Goal: Task Accomplishment & Management: Manage account settings

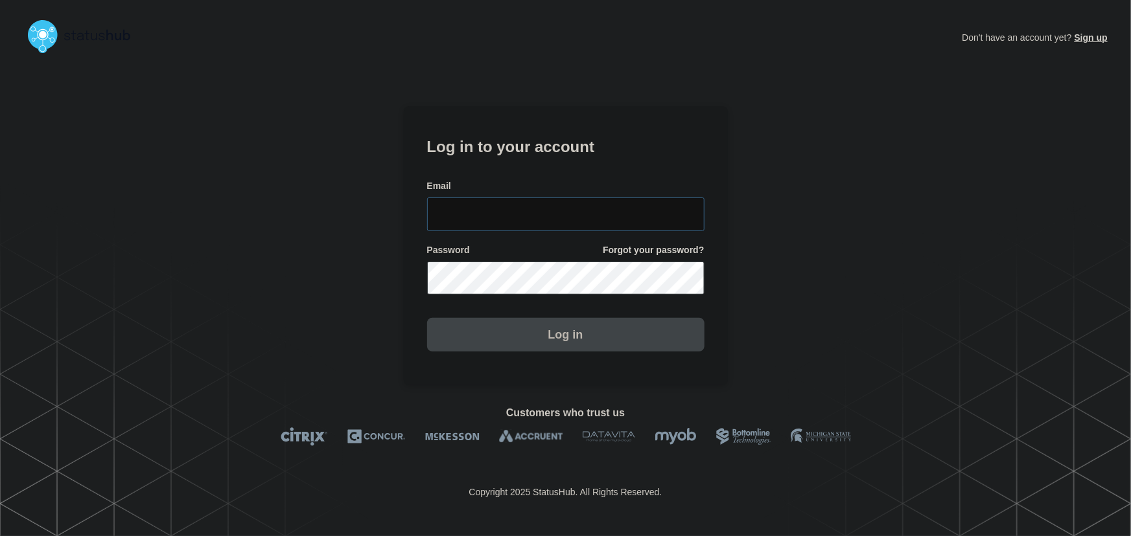
type input "tyler.wolkey@conexon.us"
click at [597, 214] on input "tyler.wolkey@conexon.us" at bounding box center [565, 215] width 277 height 34
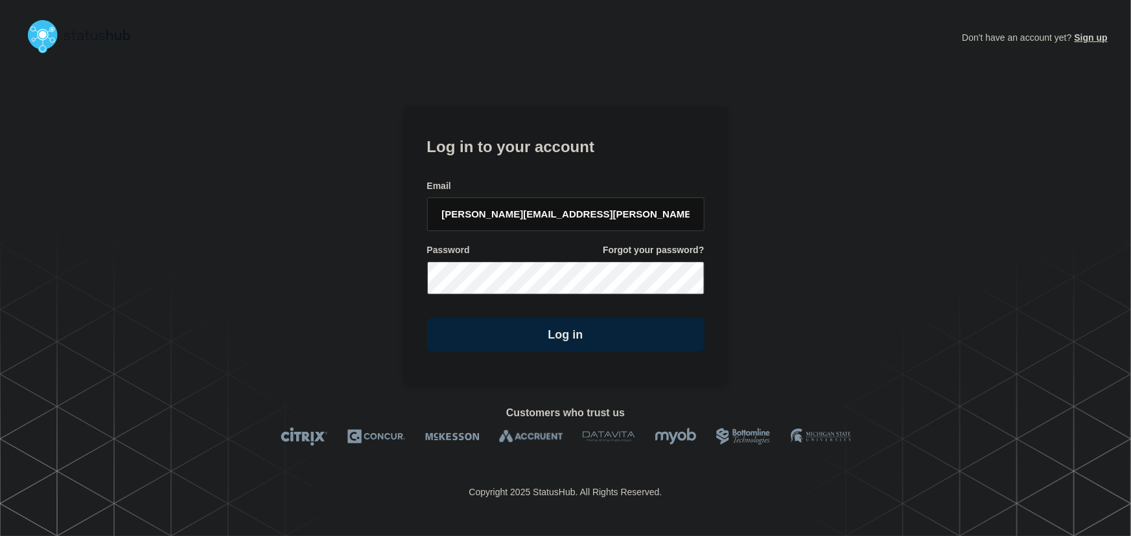
click at [552, 144] on h1 "Log in to your account" at bounding box center [565, 145] width 277 height 24
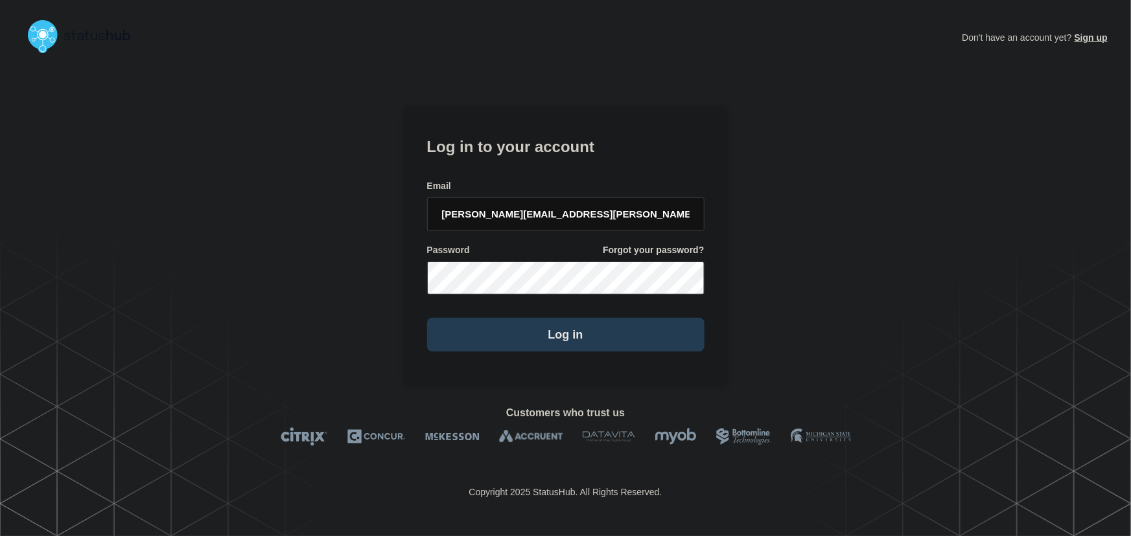
drag, startPoint x: 579, startPoint y: 325, endPoint x: 596, endPoint y: 332, distance: 18.3
click at [588, 330] on button "Log in" at bounding box center [565, 335] width 277 height 34
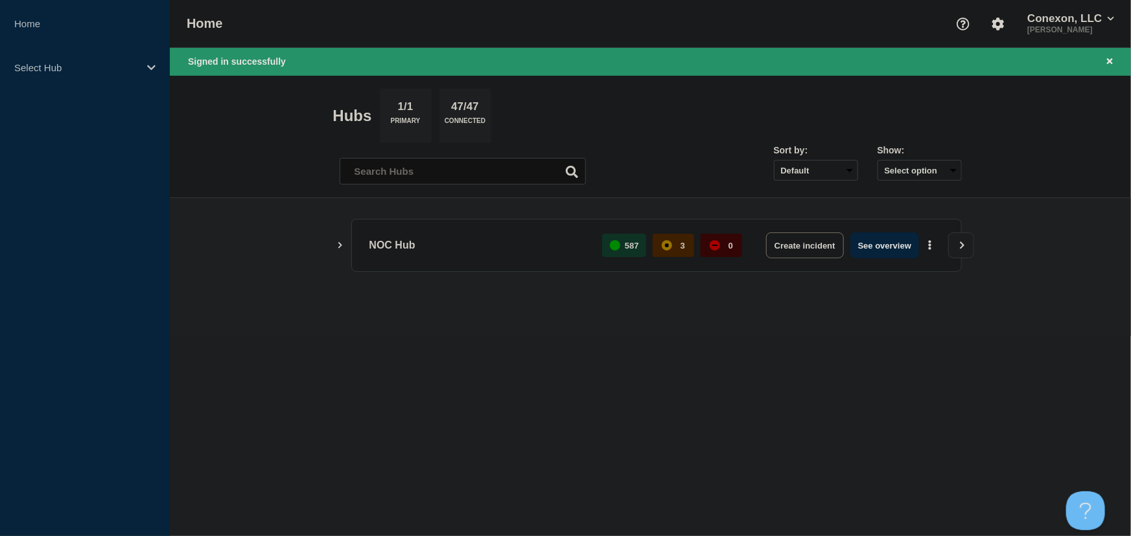
drag, startPoint x: 889, startPoint y: 250, endPoint x: 622, endPoint y: 165, distance: 280.3
click at [889, 250] on button "See overview" at bounding box center [884, 246] width 69 height 26
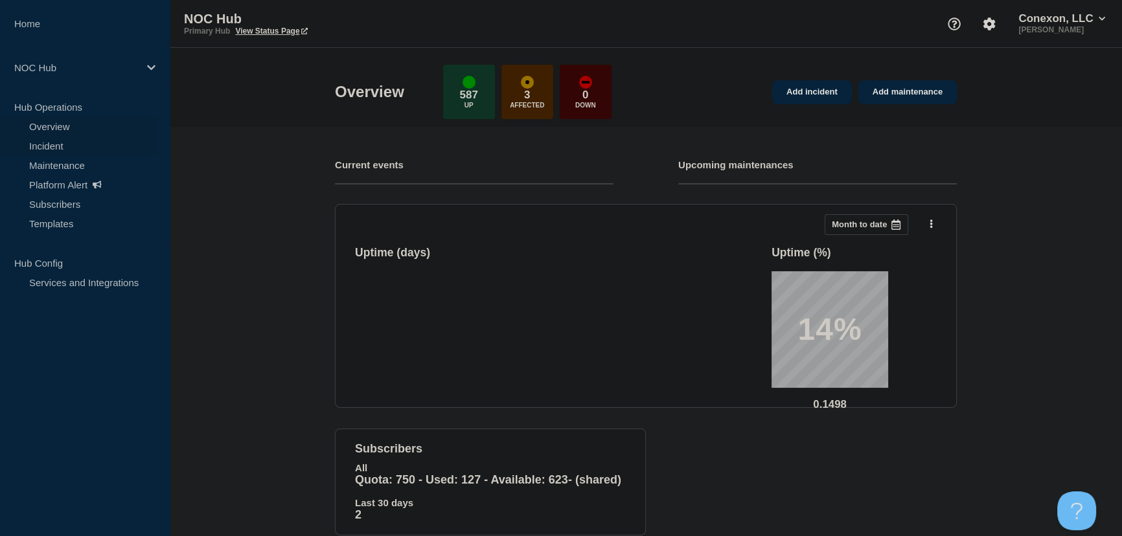
click at [62, 148] on link "Incident" at bounding box center [78, 145] width 157 height 19
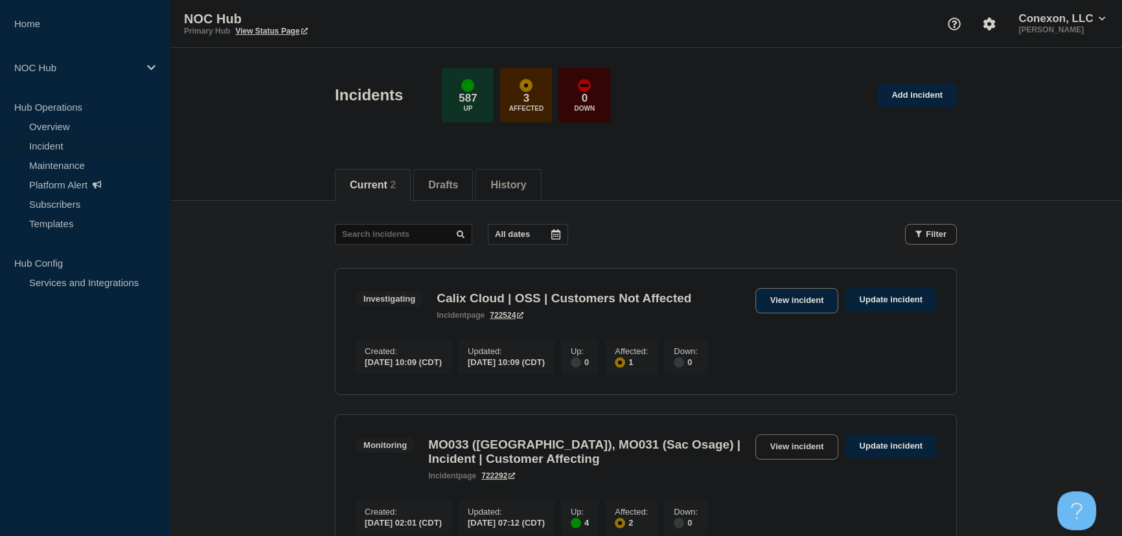
click at [784, 304] on link "View incident" at bounding box center [797, 300] width 84 height 25
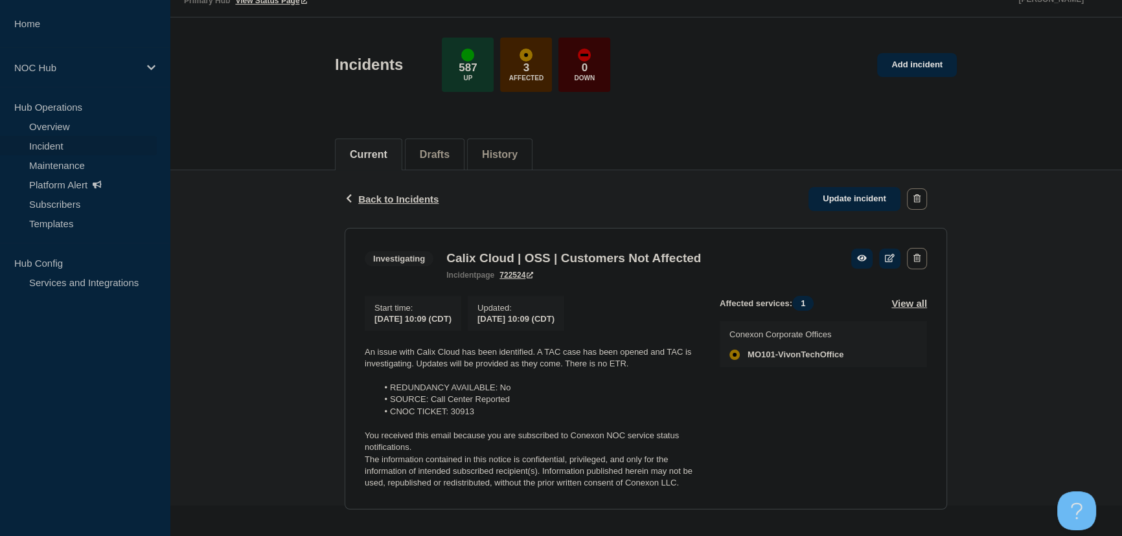
scroll to position [47, 0]
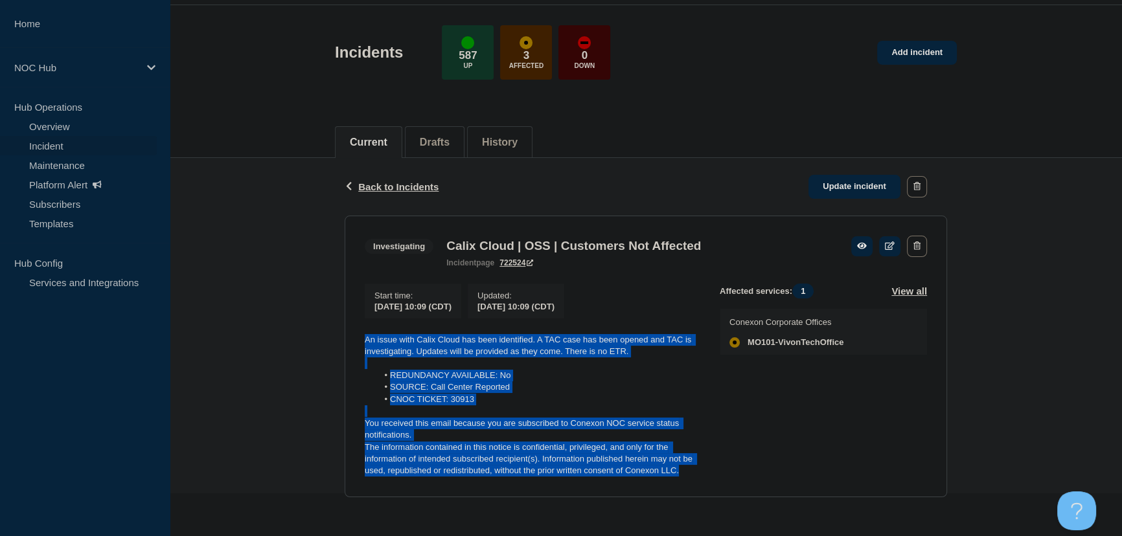
drag, startPoint x: 694, startPoint y: 472, endPoint x: 356, endPoint y: 332, distance: 365.7
click at [356, 332] on section "Investigating Calix Cloud | OSS | Customers Not Affected incident page 722524 S…" at bounding box center [646, 357] width 603 height 282
copy div "An issue with Calix Cloud has been identified. A TAC case has been opened and T…"
click at [862, 183] on link "Update incident" at bounding box center [855, 187] width 92 height 24
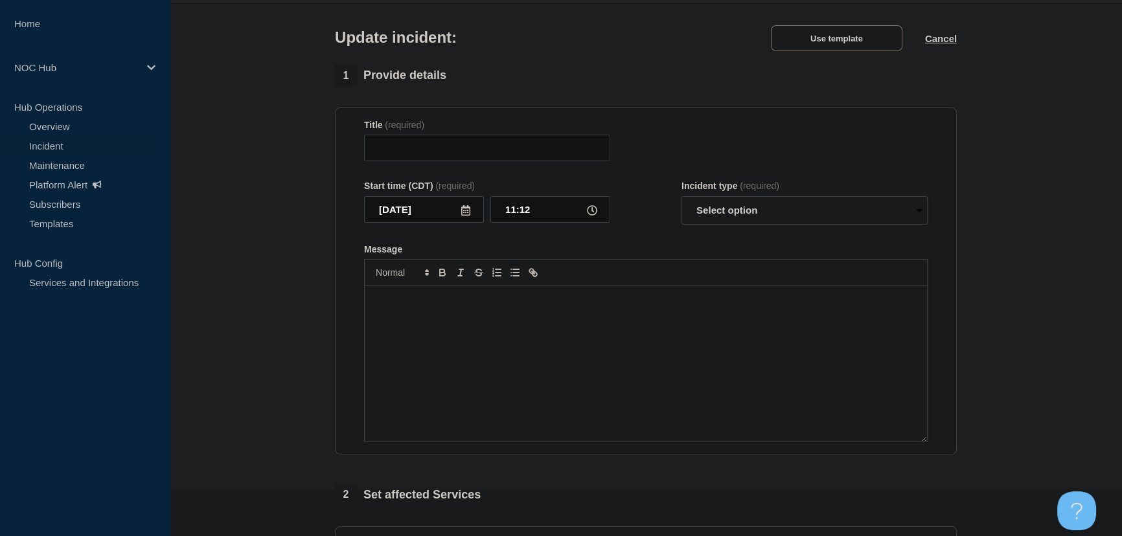
type input "Calix Cloud | OSS | Customers Not Affected"
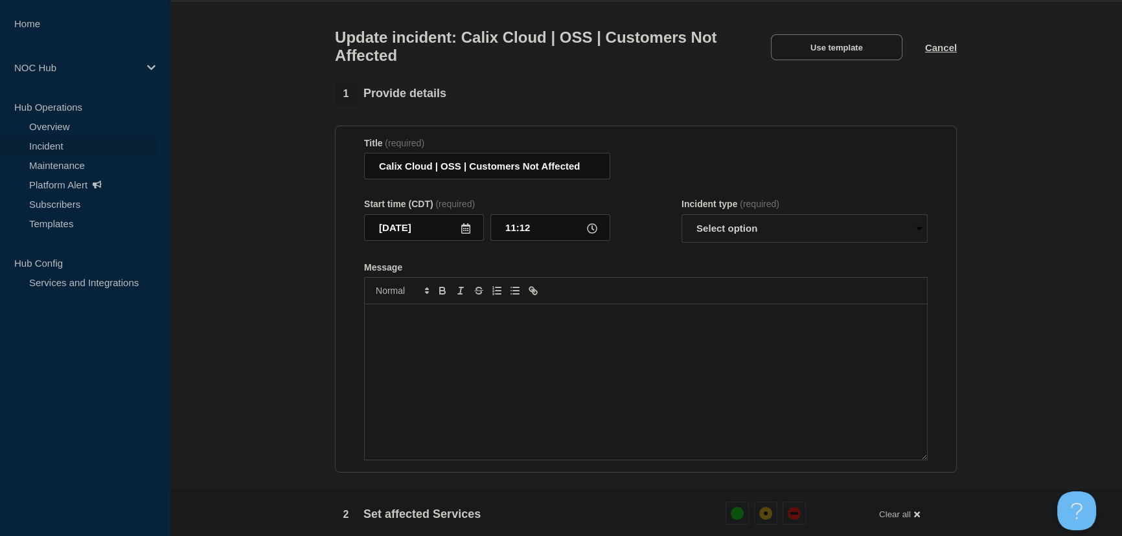
click at [580, 324] on p "Message" at bounding box center [645, 318] width 543 height 12
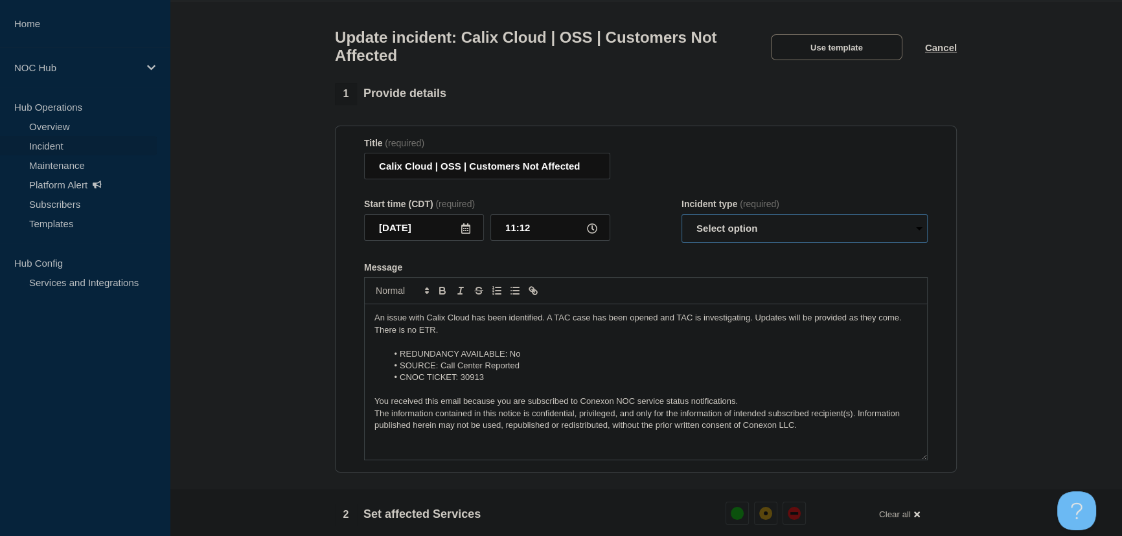
click at [749, 236] on select "Select option Investigating Identified Monitoring Resolved" at bounding box center [805, 228] width 246 height 29
select select "monitoring"
click at [682, 221] on select "Select option Investigating Identified Monitoring Resolved" at bounding box center [805, 228] width 246 height 29
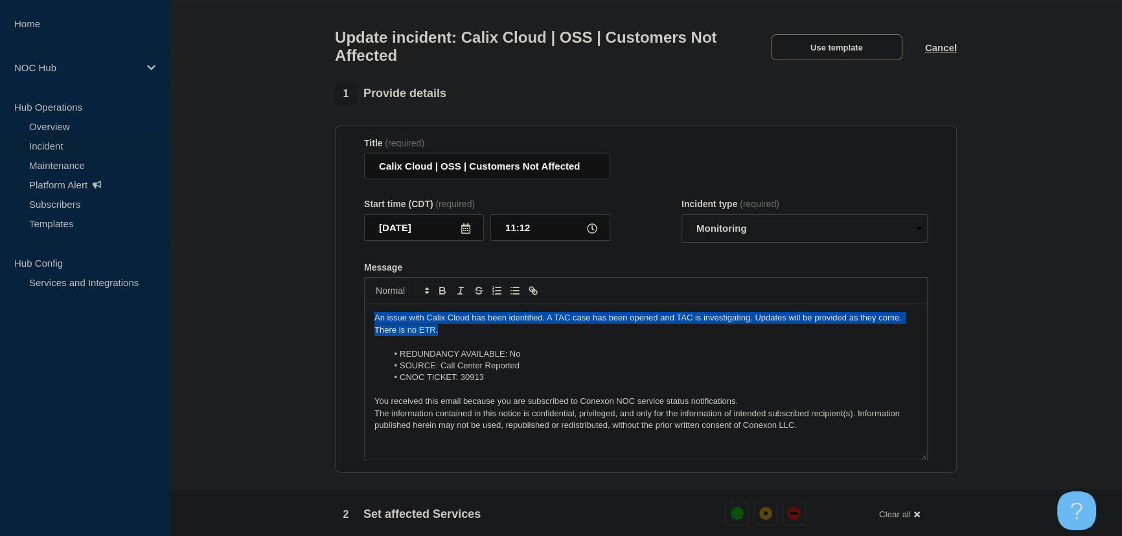
drag, startPoint x: 443, startPoint y: 340, endPoint x: 301, endPoint y: 318, distance: 143.6
click at [301, 318] on section "1 Provide details Title (required) Calix Cloud | OSS | Customers Not Affected S…" at bounding box center [646, 540] width 952 height 915
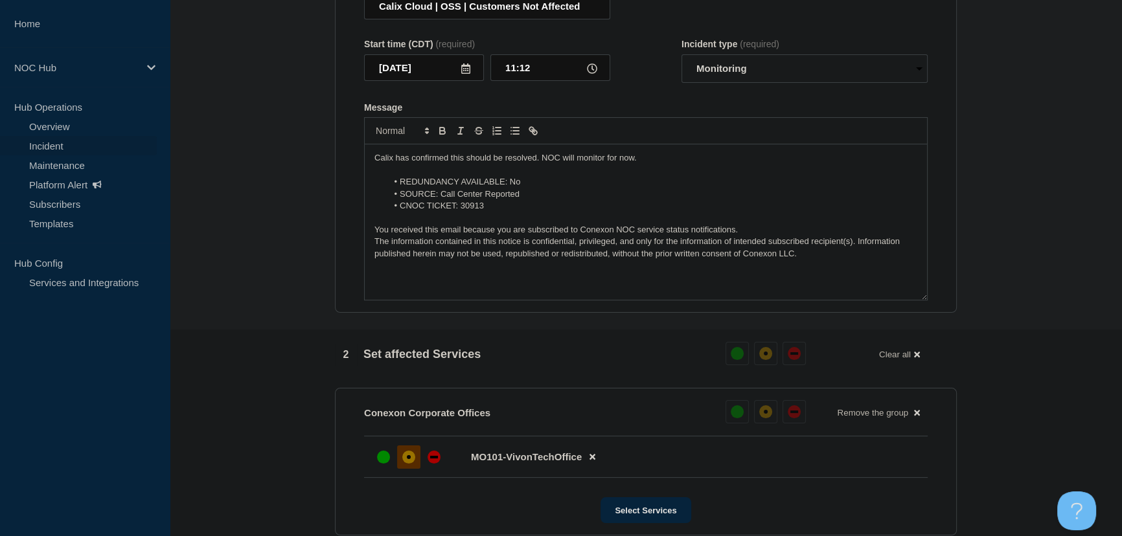
scroll to position [400, 0]
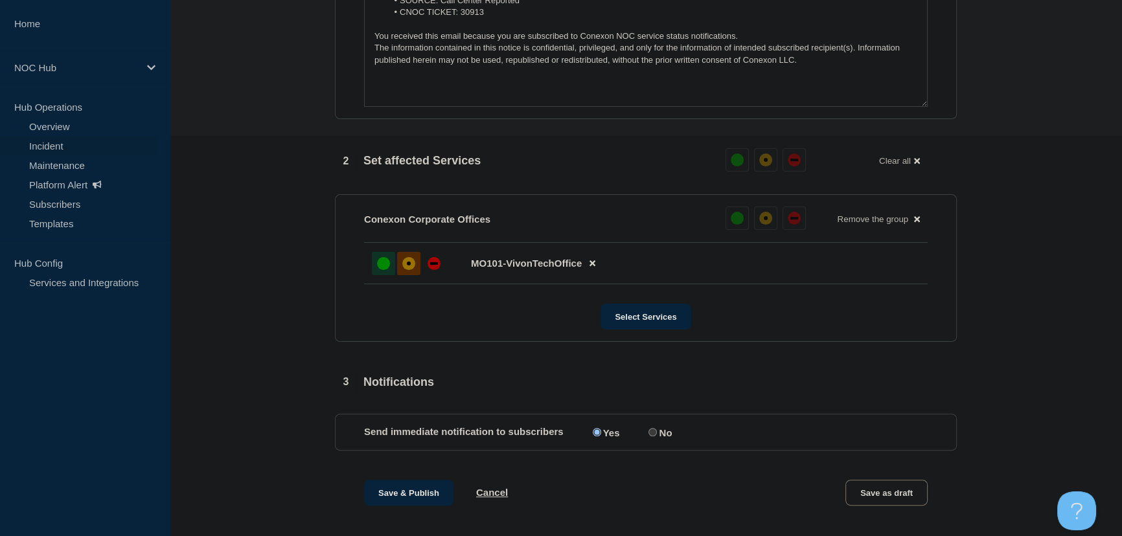
click at [382, 270] on div "up" at bounding box center [383, 263] width 13 height 13
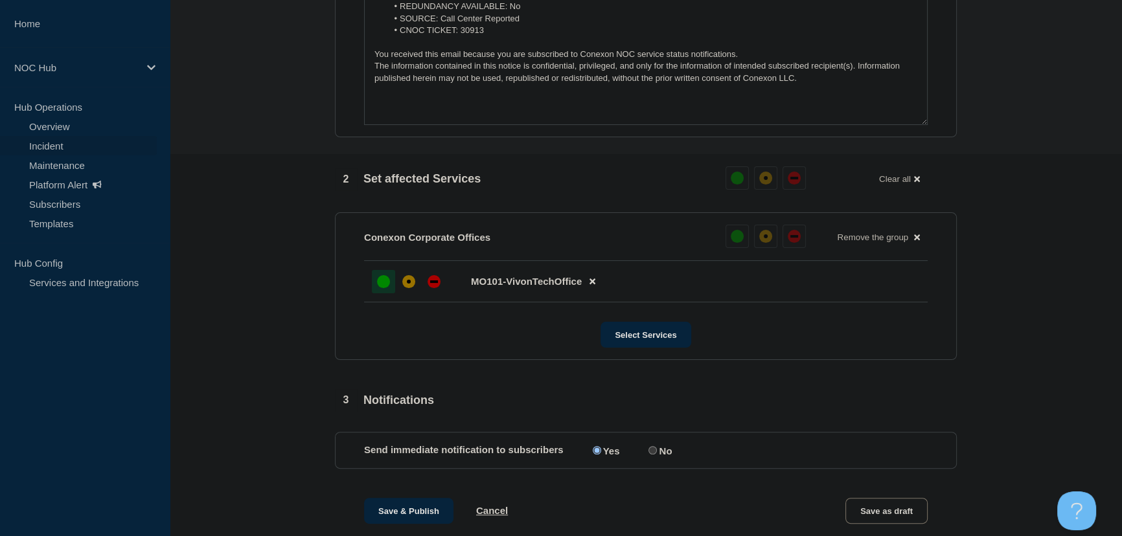
scroll to position [536, 0]
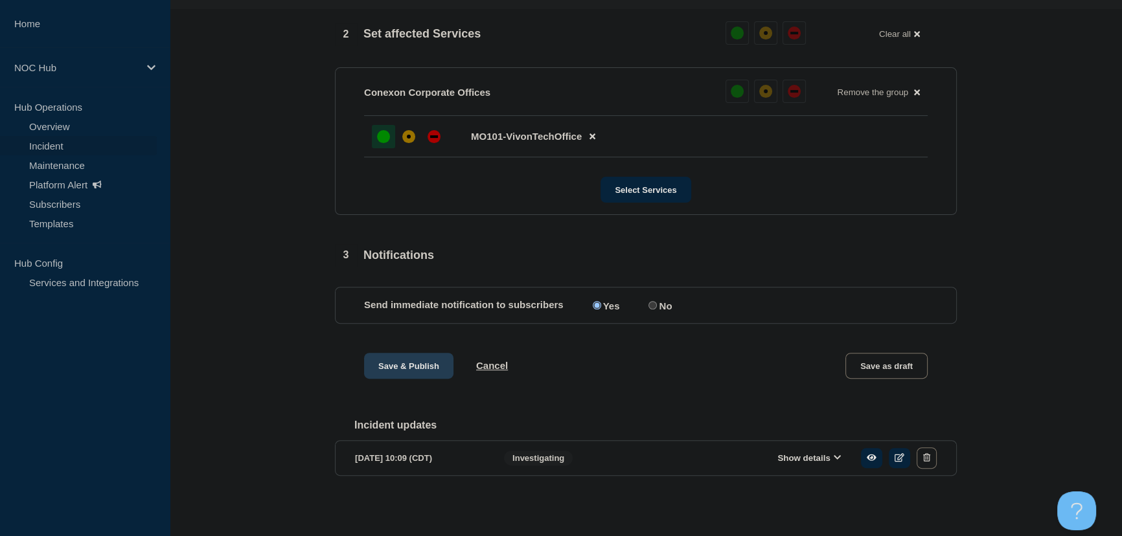
click at [404, 365] on button "Save & Publish" at bounding box center [408, 366] width 89 height 26
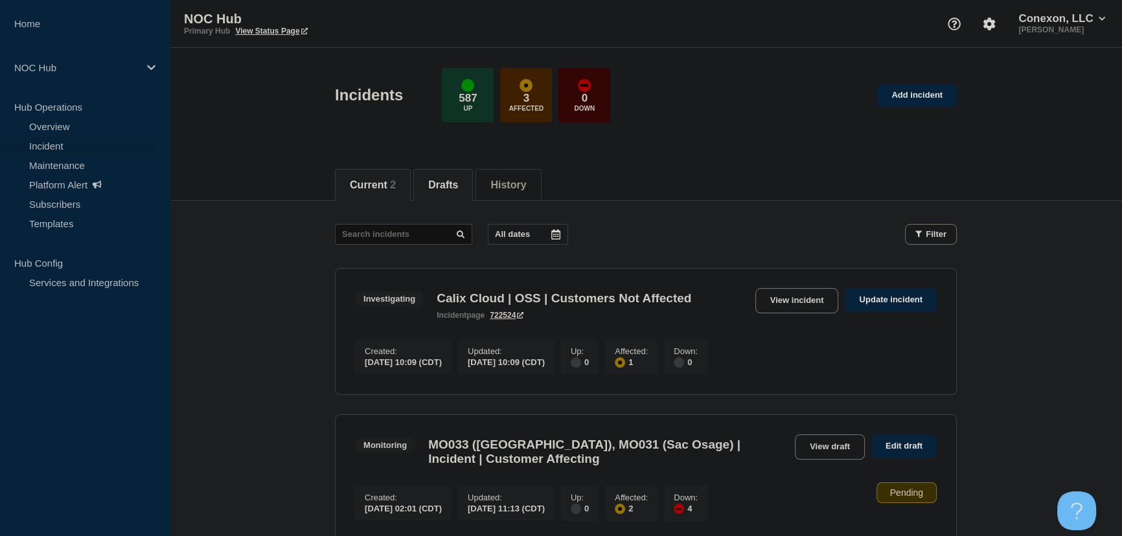
click at [449, 192] on li "Drafts" at bounding box center [443, 185] width 60 height 32
click at [382, 185] on button "Current 2" at bounding box center [373, 185] width 46 height 12
click at [272, 262] on main "All dates Filter Monitoring 1 Up Calix Cloud | OSS | Customers Not Affected Cre…" at bounding box center [646, 381] width 952 height 360
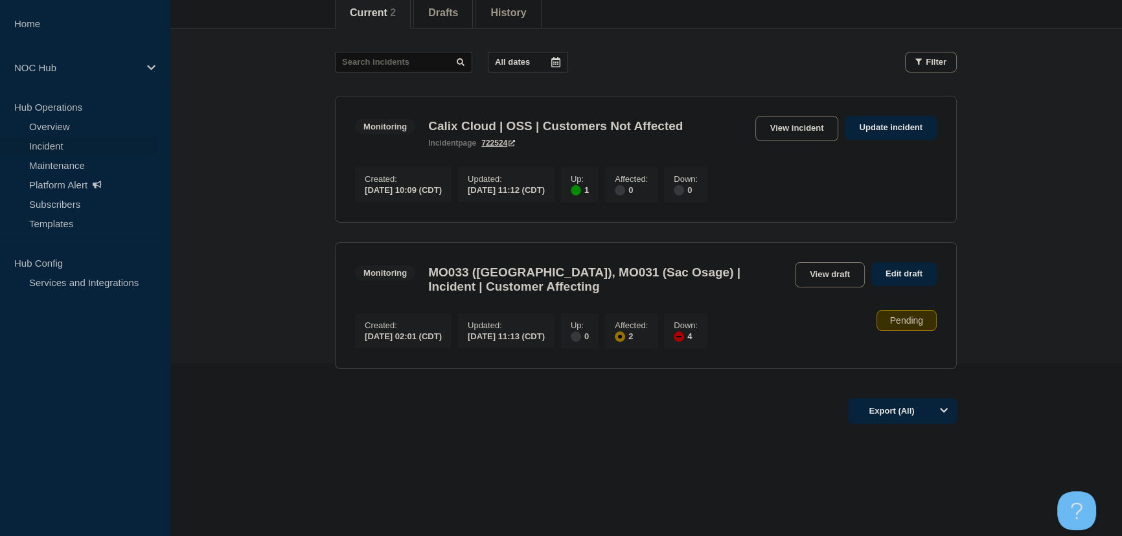
scroll to position [176, 0]
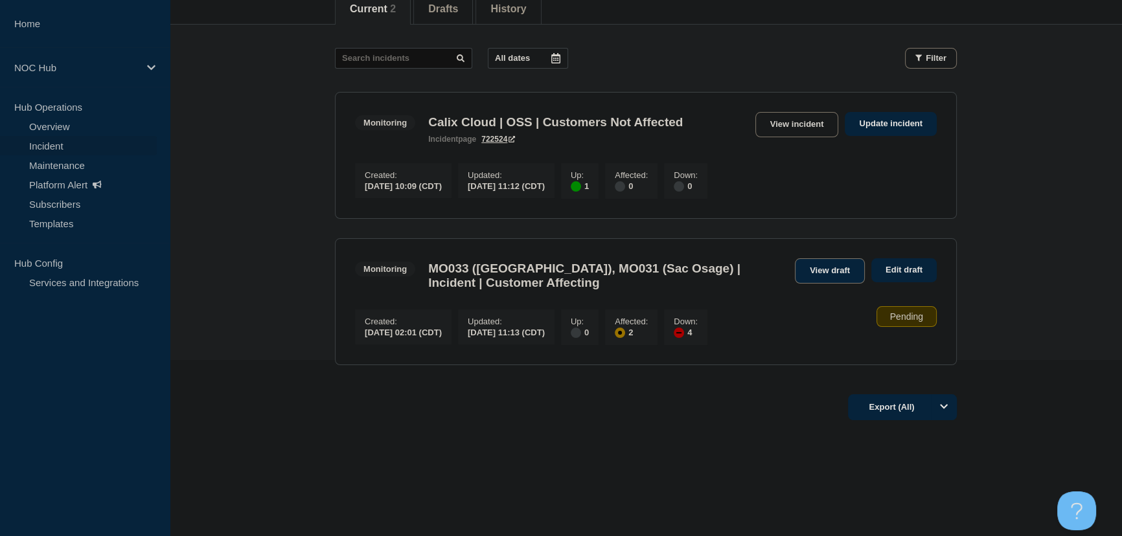
click at [815, 272] on link "View draft" at bounding box center [830, 270] width 70 height 25
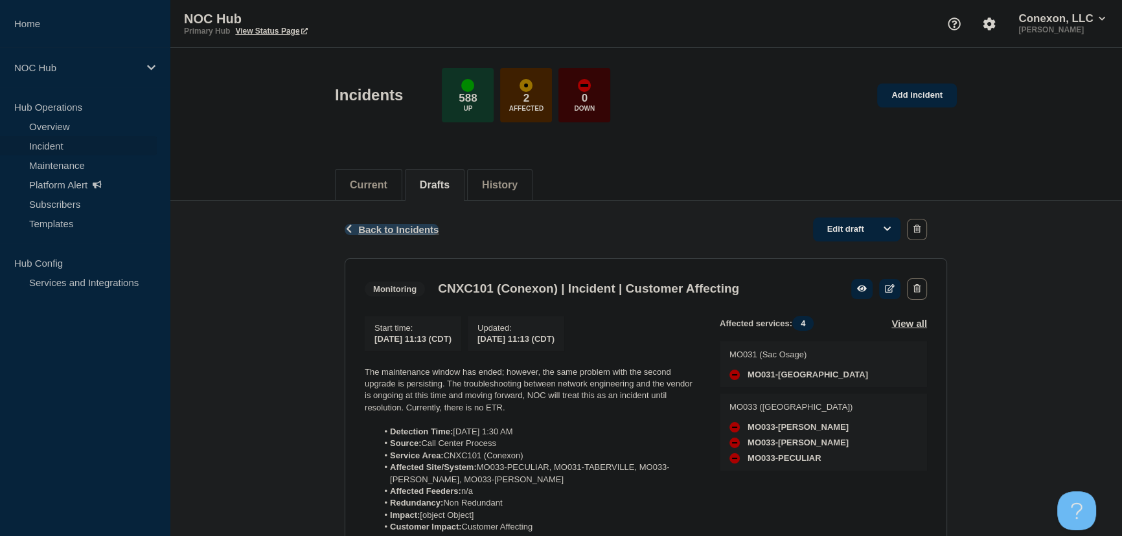
click at [373, 229] on span "Back to Incidents" at bounding box center [398, 229] width 80 height 11
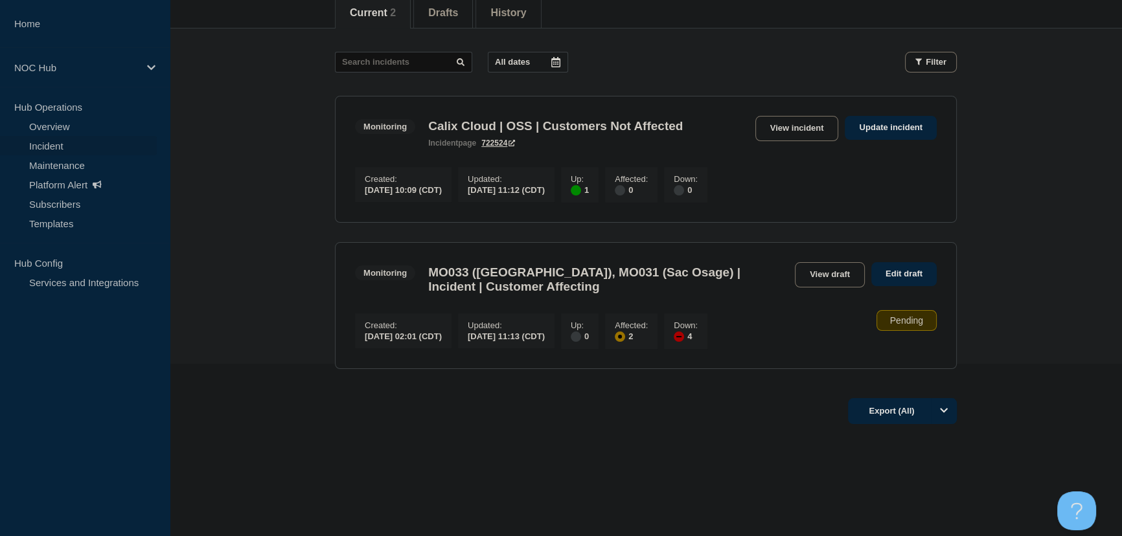
scroll to position [176, 0]
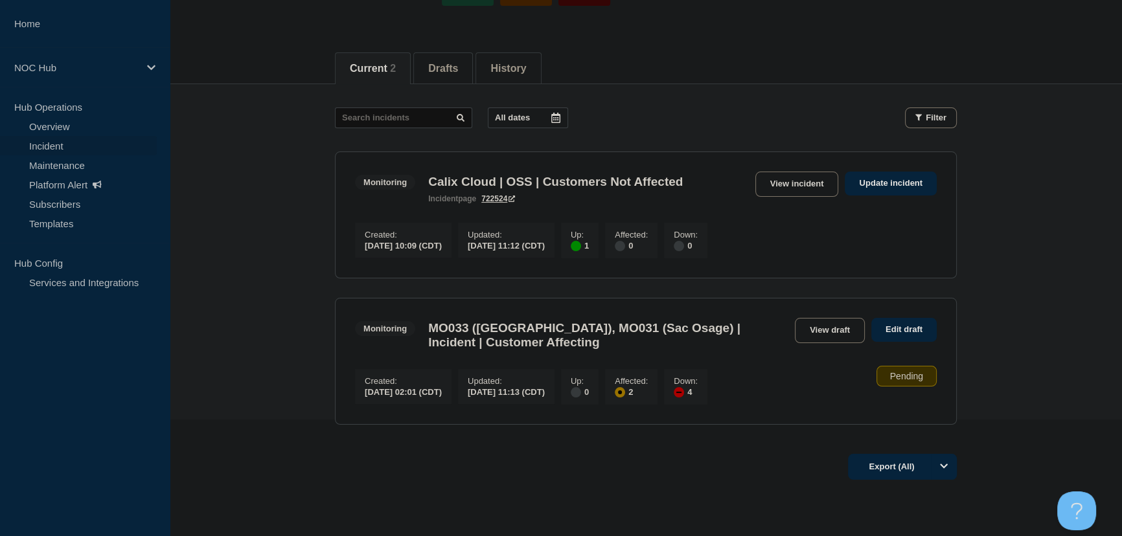
scroll to position [117, 0]
click at [888, 335] on link "Edit draft" at bounding box center [903, 329] width 65 height 24
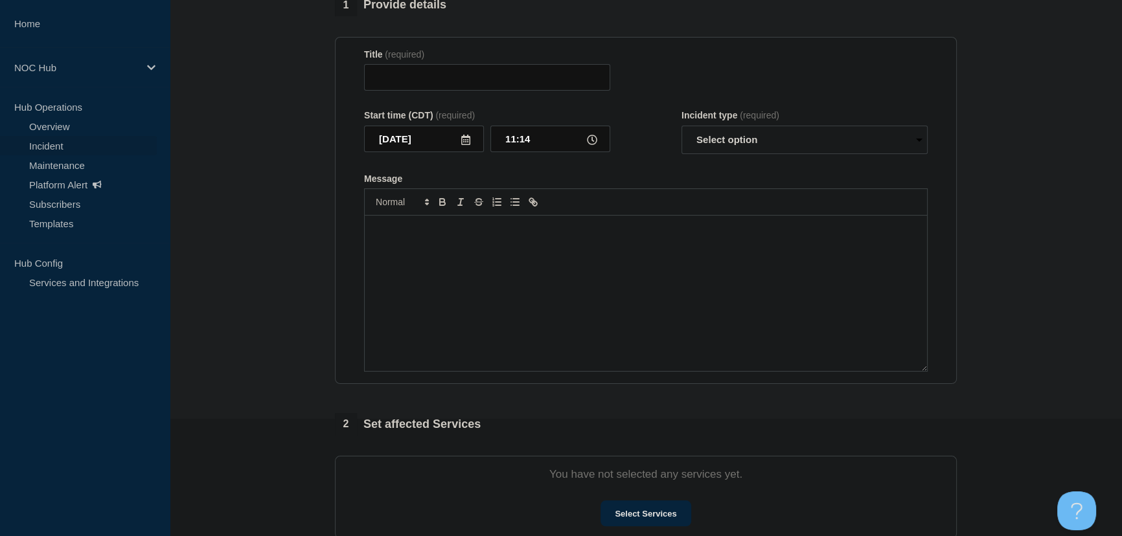
type input "CNXC101 (Conexon) | Incident | Customer Affecting"
type input "11:13"
select select "monitoring"
radio input "false"
radio input "true"
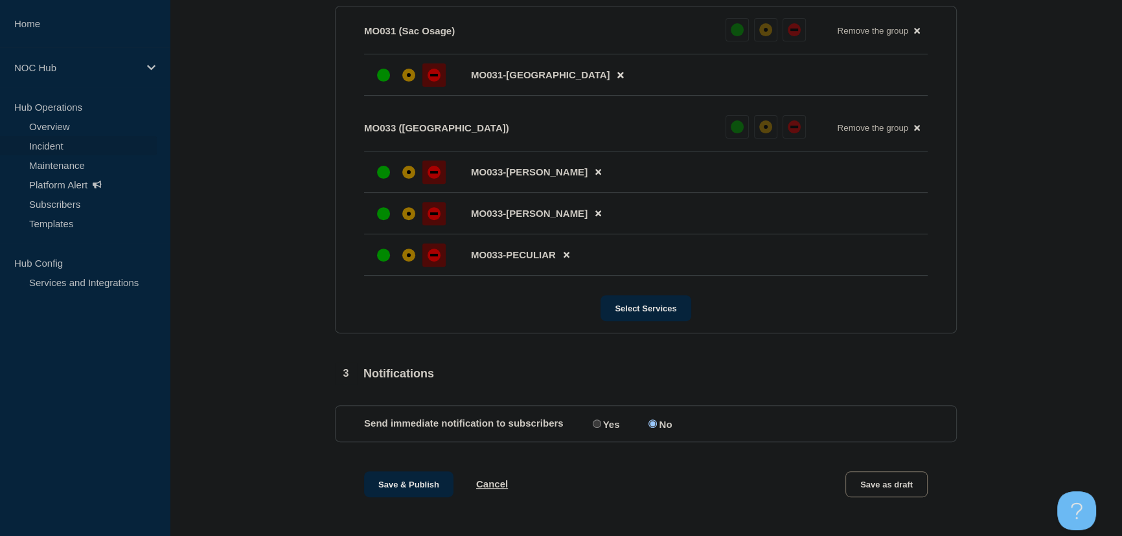
scroll to position [607, 0]
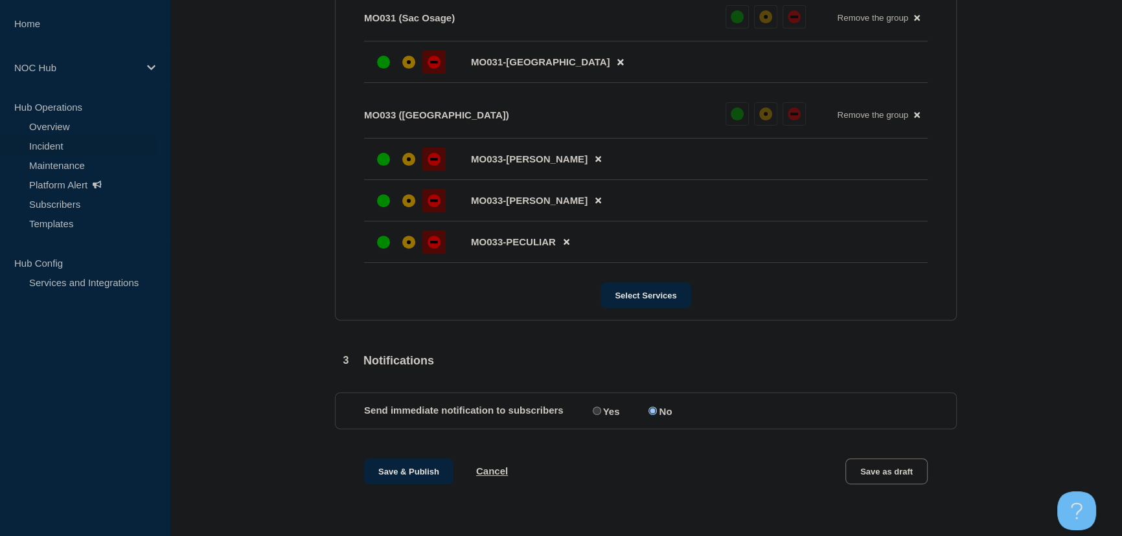
click at [501, 482] on div "Save & Publish Cancel" at bounding box center [436, 472] width 144 height 26
click at [496, 466] on button "Cancel" at bounding box center [492, 471] width 32 height 11
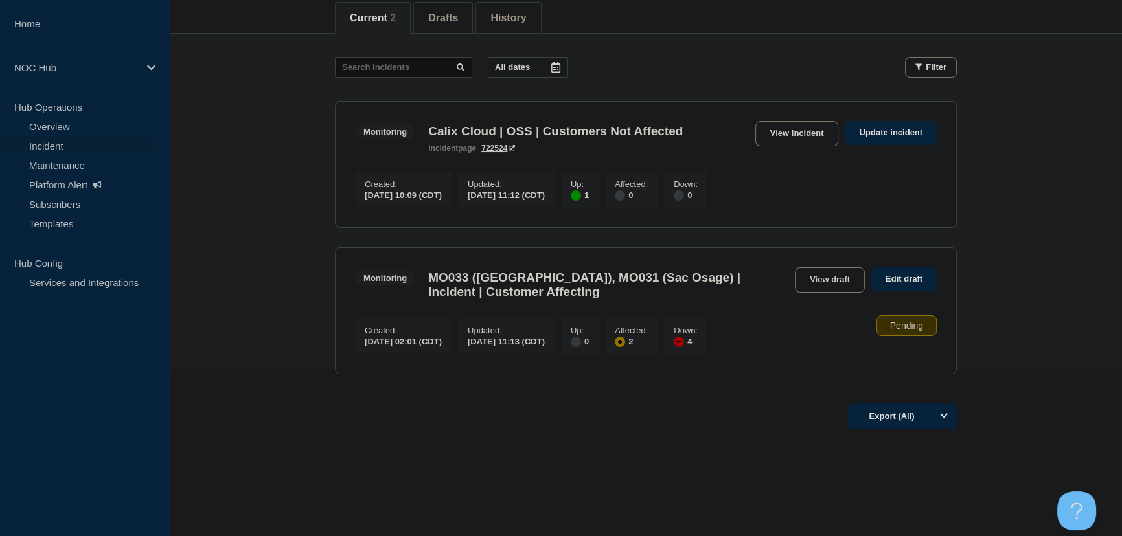
scroll to position [188, 0]
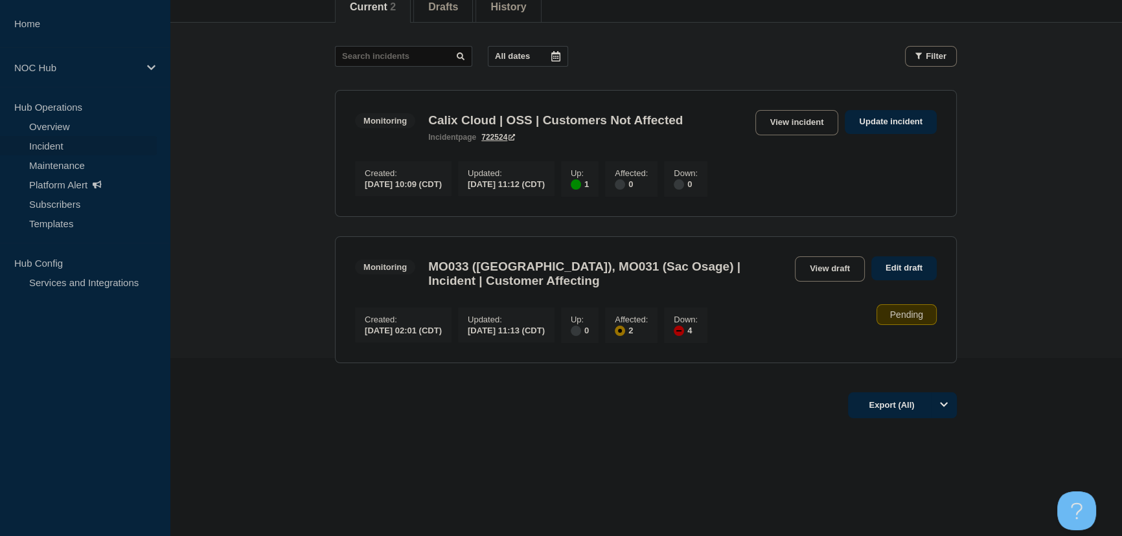
click at [306, 288] on main "All dates Filter Monitoring 1 Up Calix Cloud | OSS | Customers Not Affected Cre…" at bounding box center [646, 203] width 952 height 360
drag, startPoint x: 238, startPoint y: 196, endPoint x: 236, endPoint y: 184, distance: 12.5
click at [238, 196] on main "All dates Filter Monitoring 1 Up Calix Cloud | OSS | Customers Not Affected Cre…" at bounding box center [646, 203] width 952 height 360
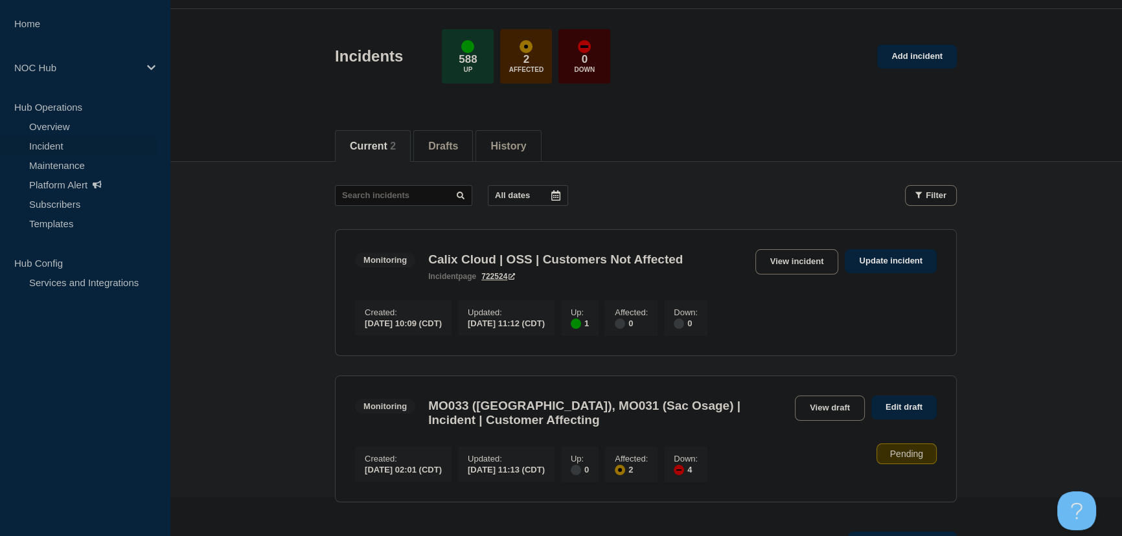
scroll to position [117, 0]
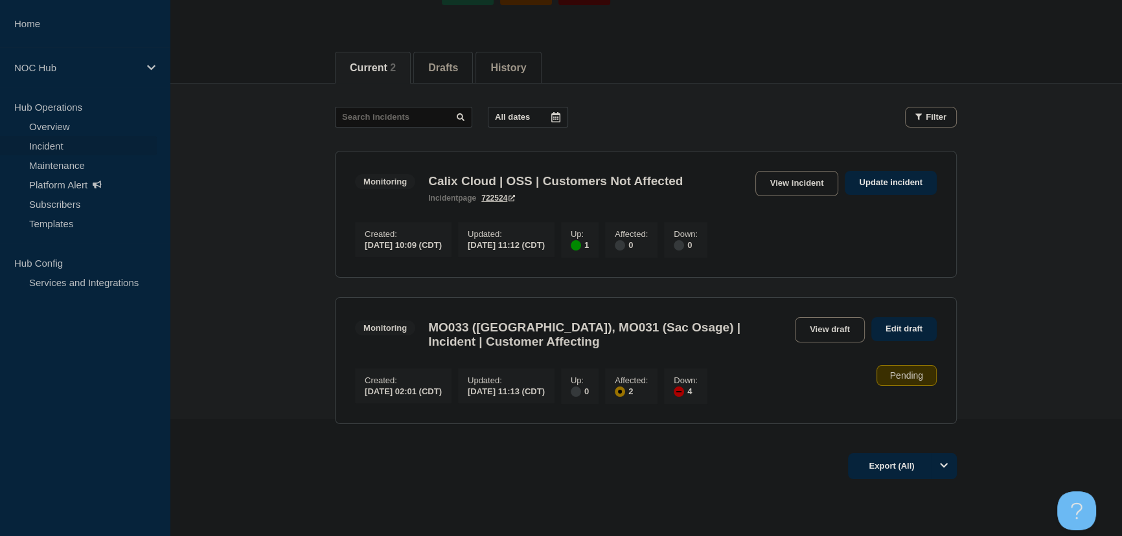
drag, startPoint x: 795, startPoint y: 337, endPoint x: 634, endPoint y: 347, distance: 161.0
click at [795, 337] on link "View draft" at bounding box center [830, 329] width 70 height 25
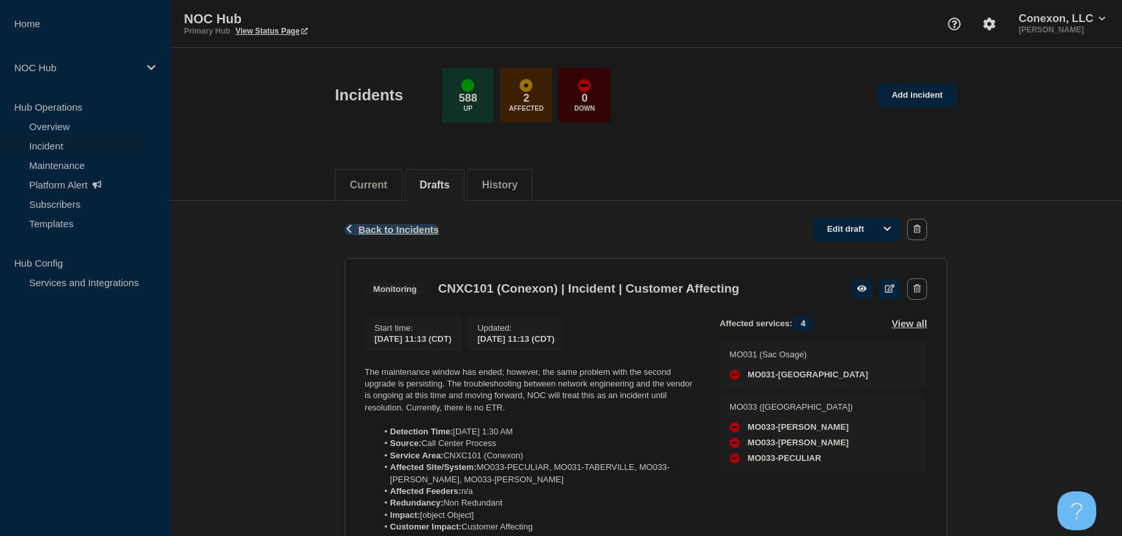
click at [411, 232] on span "Back to Incidents" at bounding box center [398, 229] width 80 height 11
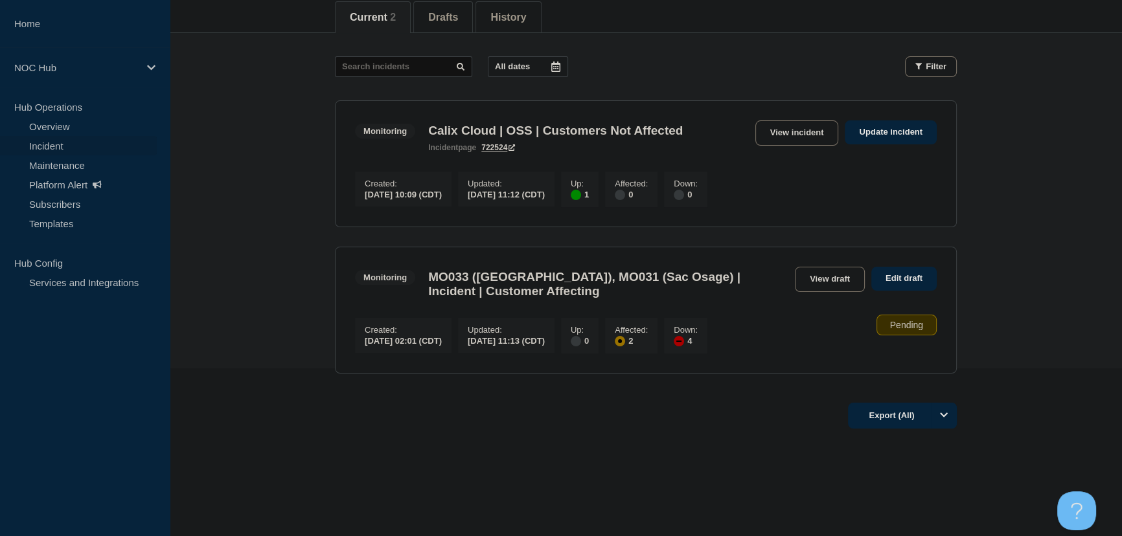
scroll to position [188, 0]
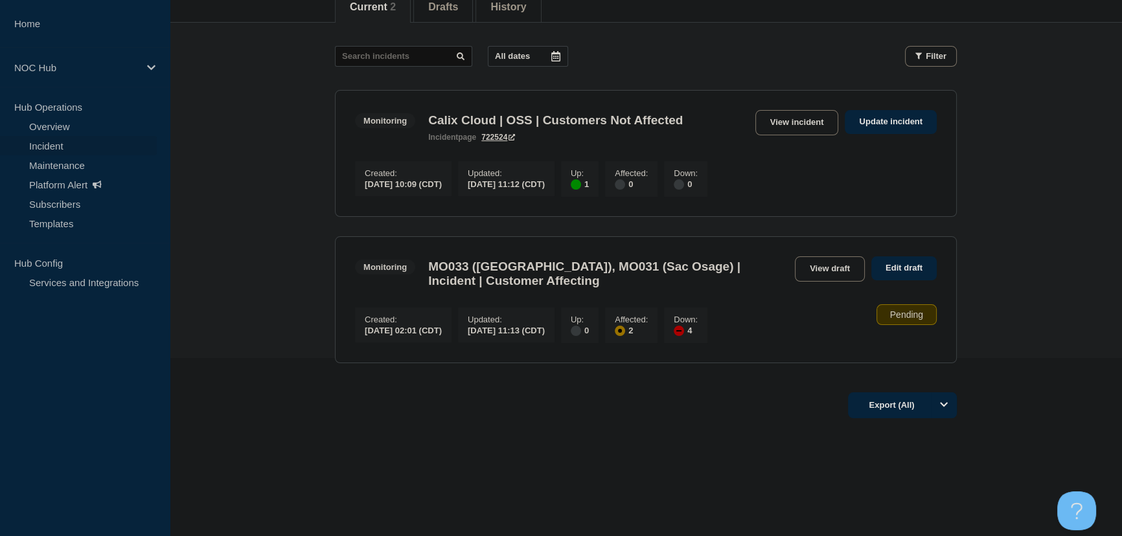
click at [301, 310] on main "All dates Filter Monitoring 1 Up Calix Cloud | OSS | Customers Not Affected Cre…" at bounding box center [646, 203] width 952 height 360
click at [227, 202] on main "All dates Filter Monitoring 1 Up Calix Cloud | OSS | Customers Not Affected Cre…" at bounding box center [646, 203] width 952 height 360
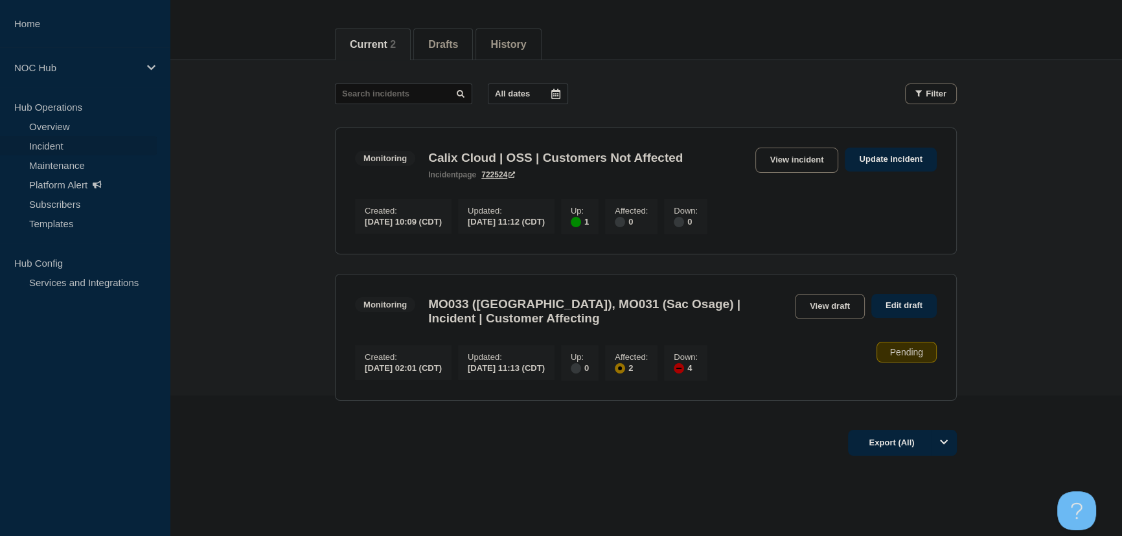
scroll to position [176, 0]
